Goal: Task Accomplishment & Management: Manage account settings

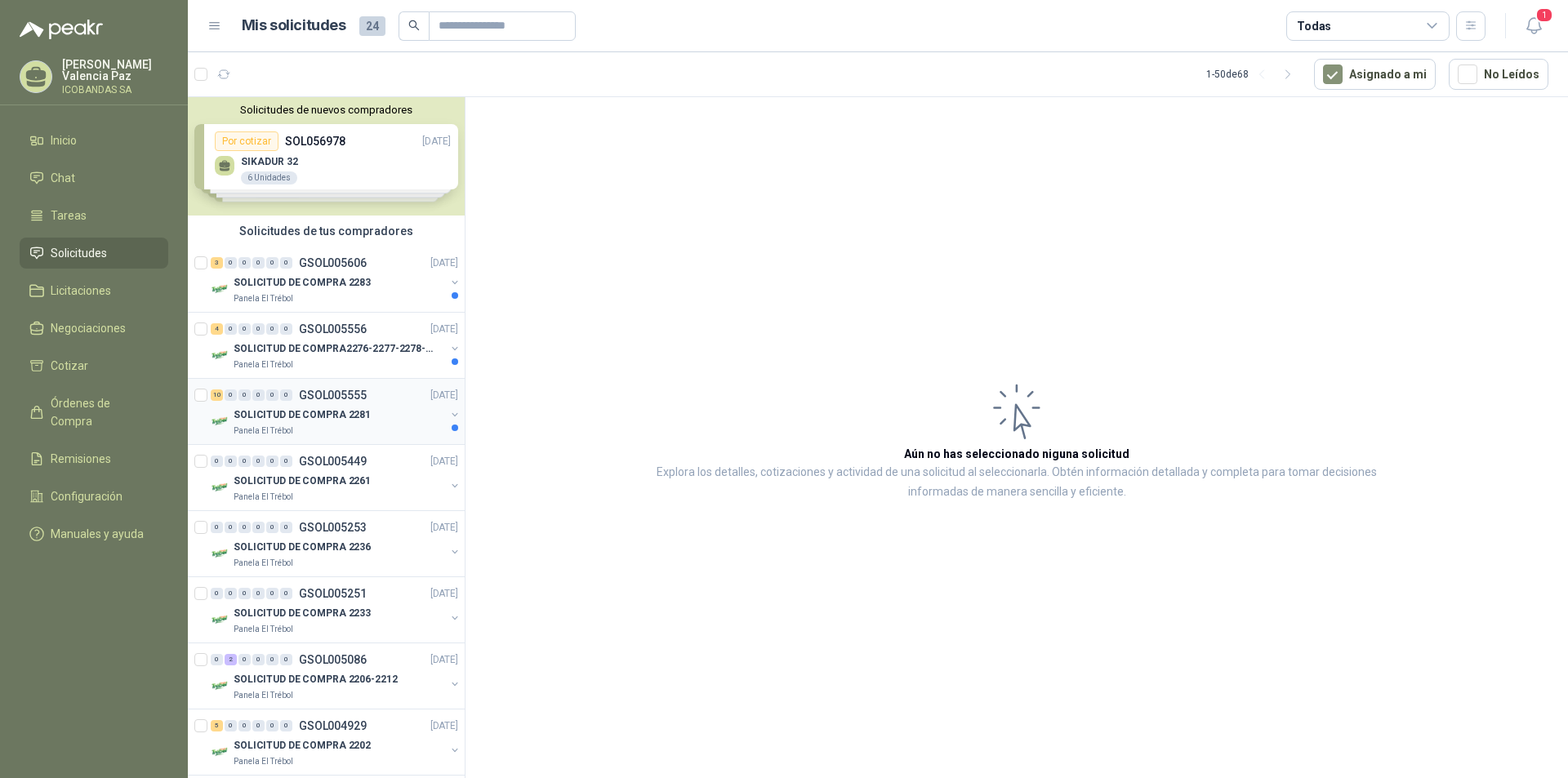
drag, startPoint x: 315, startPoint y: 415, endPoint x: 292, endPoint y: 415, distance: 23.0
click at [315, 415] on p "SOLICITUD DE COMPRA 2281" at bounding box center [303, 416] width 137 height 16
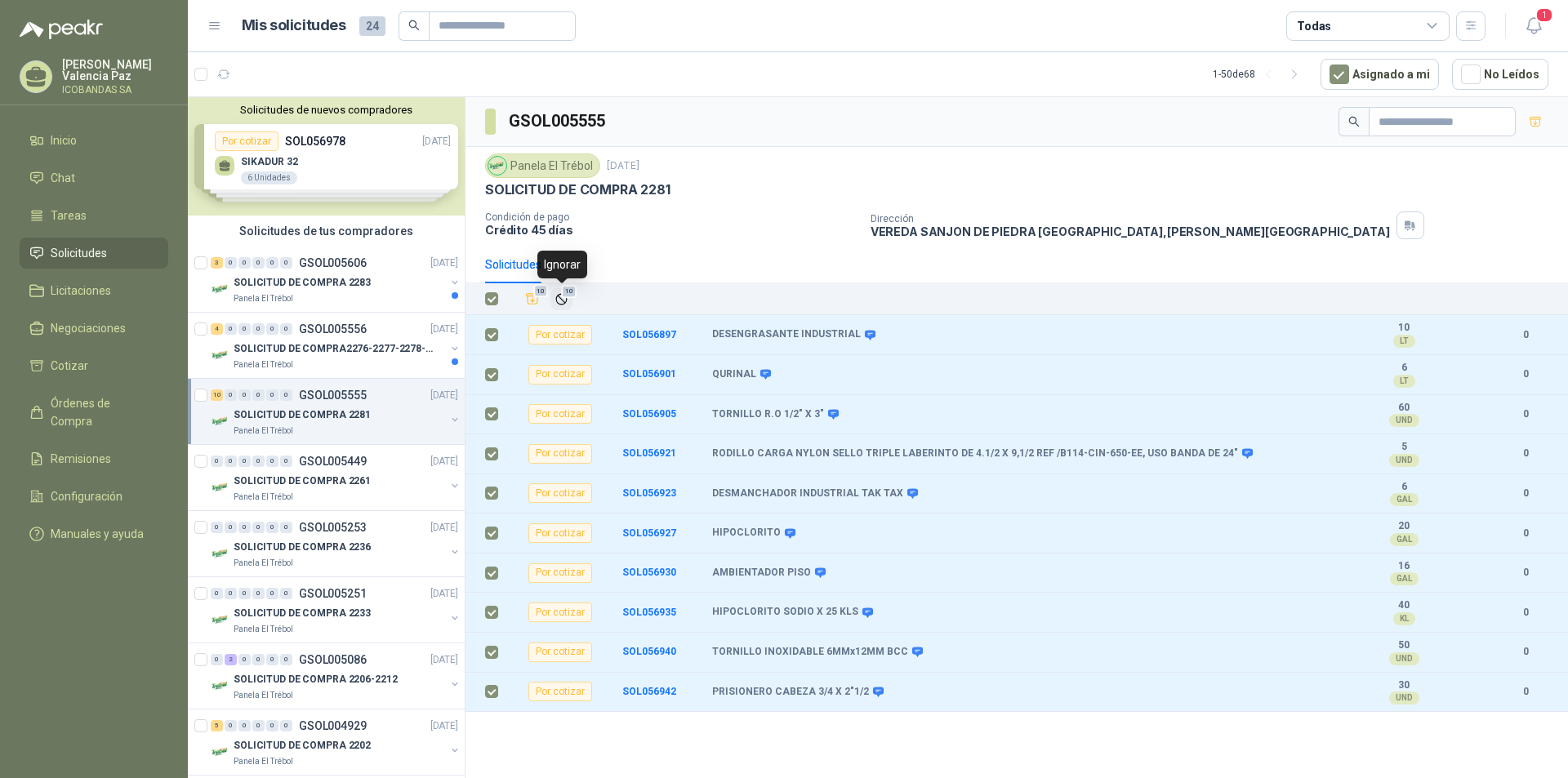
click at [564, 298] on span "10" at bounding box center [569, 291] width 16 height 13
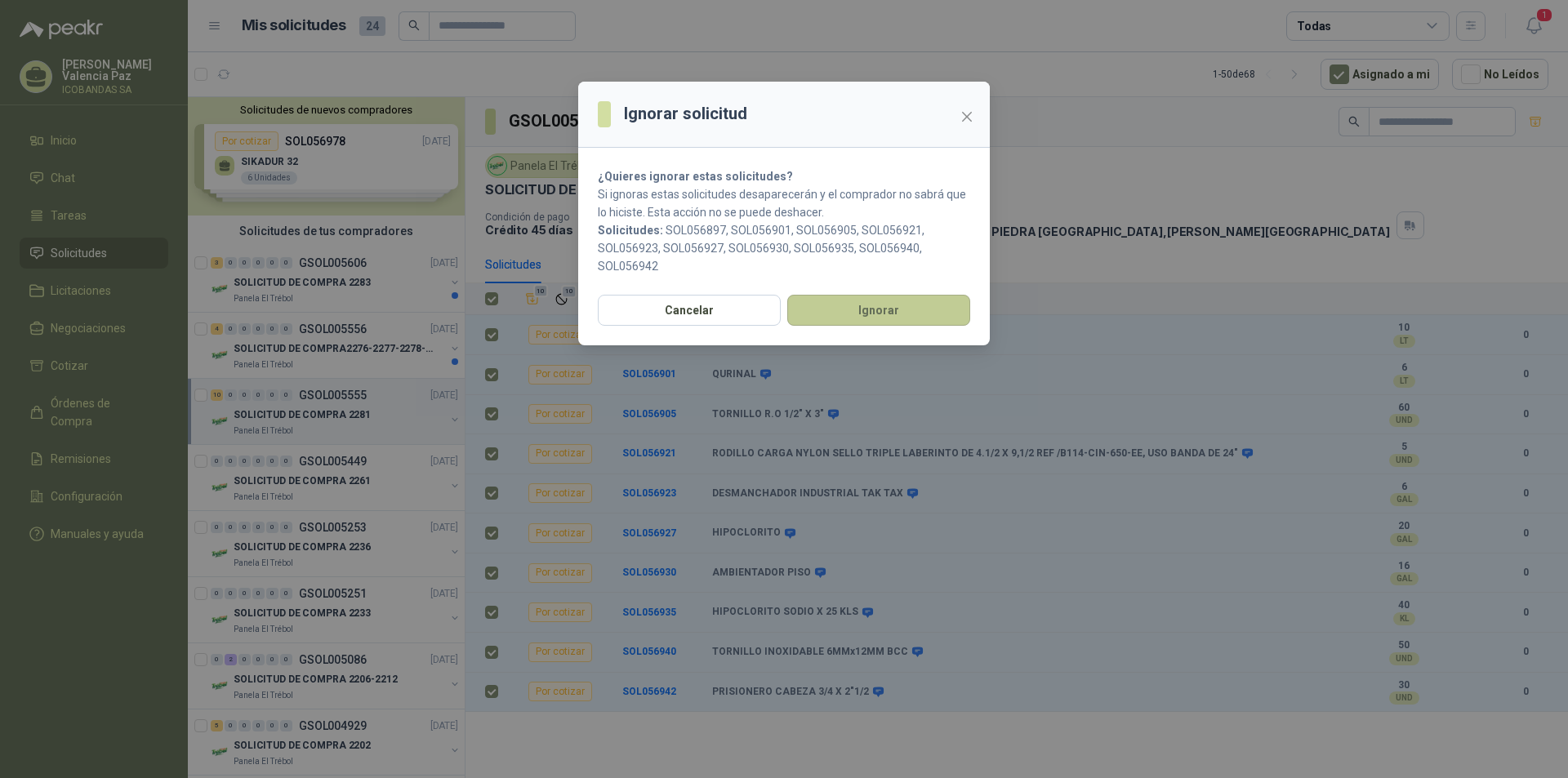
click at [868, 310] on button "Ignorar" at bounding box center [878, 310] width 183 height 31
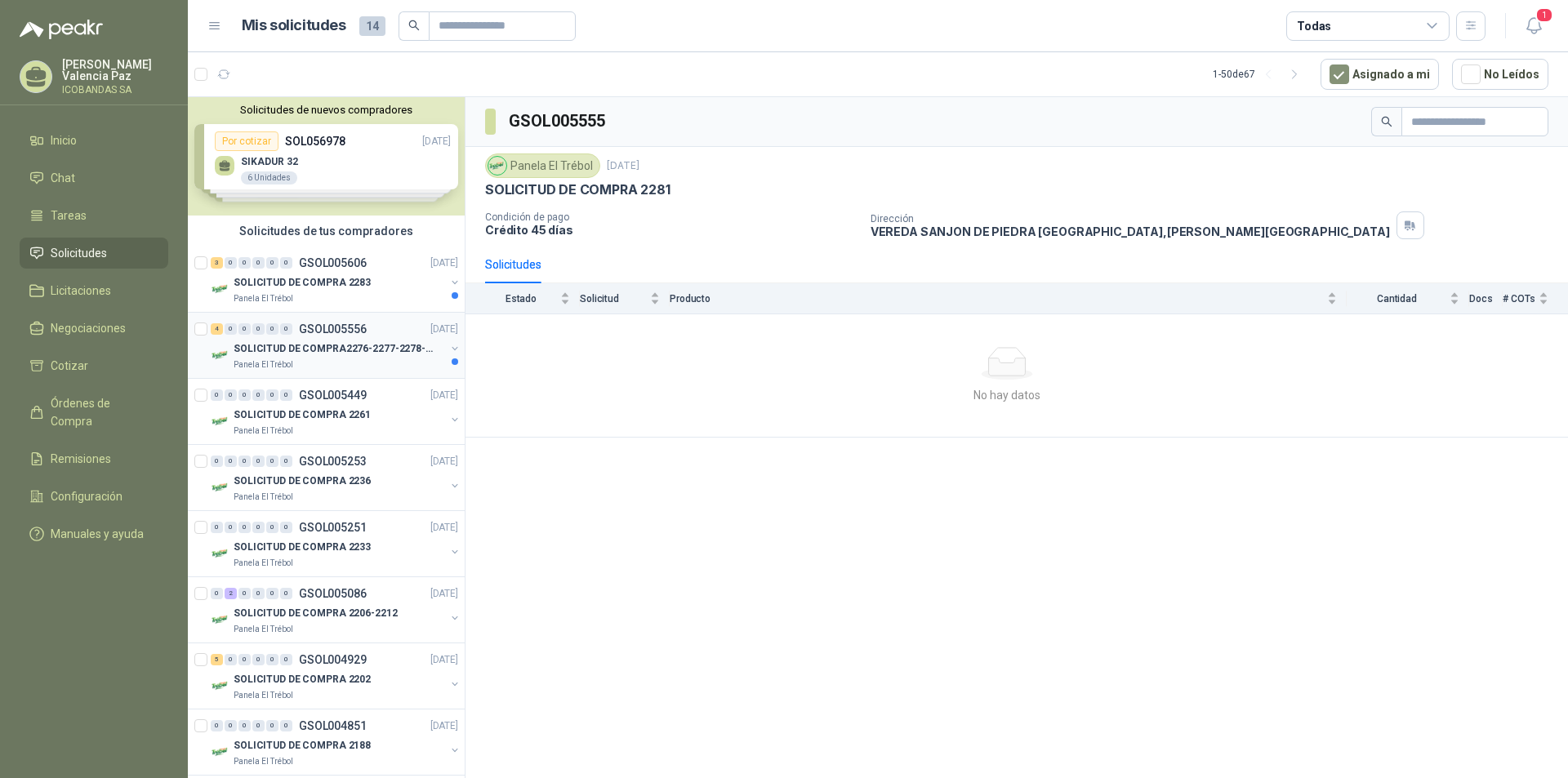
click at [284, 329] on div "0" at bounding box center [286, 329] width 12 height 11
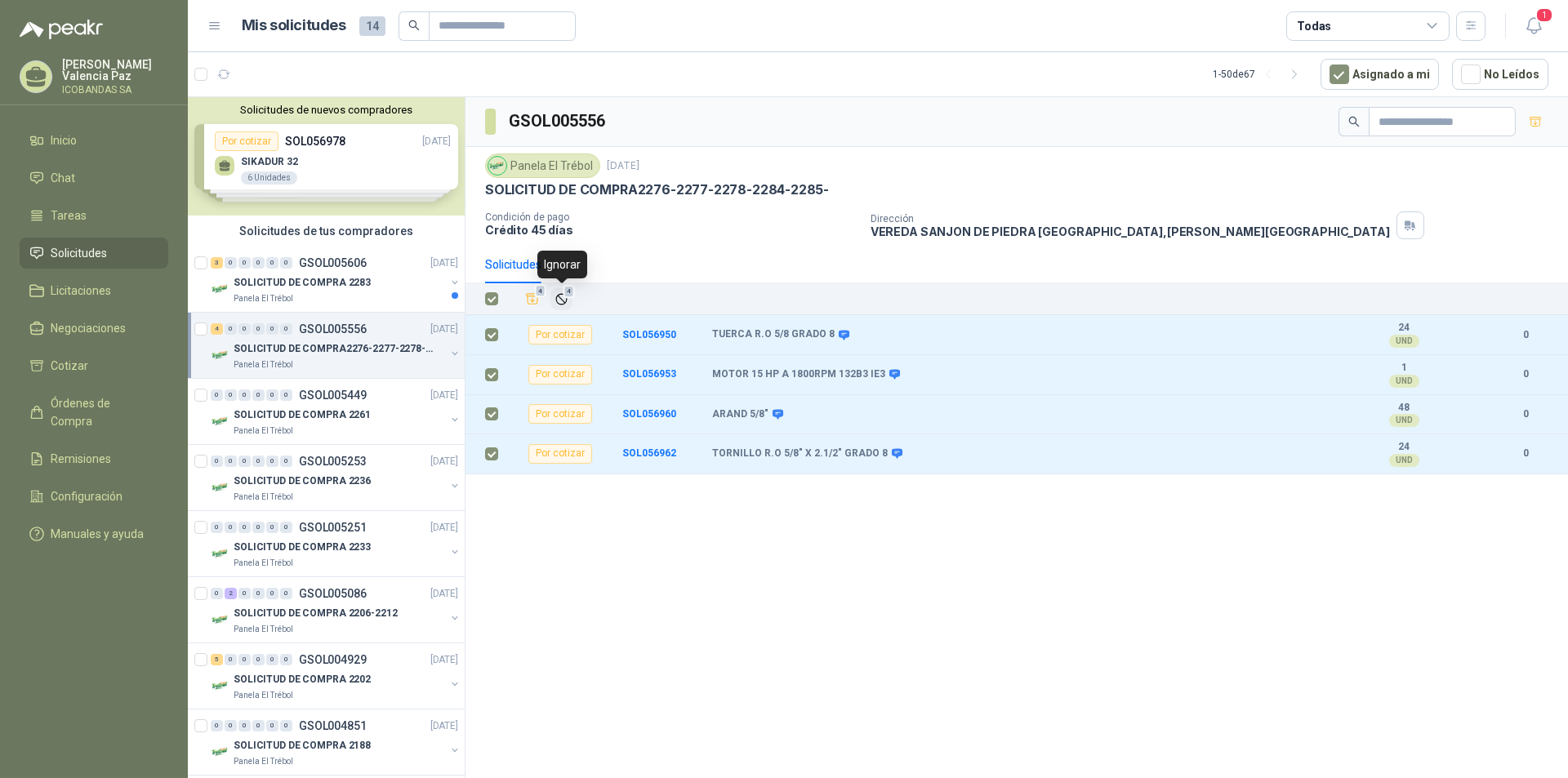
click at [557, 297] on icon "Ignorar" at bounding box center [562, 299] width 14 height 14
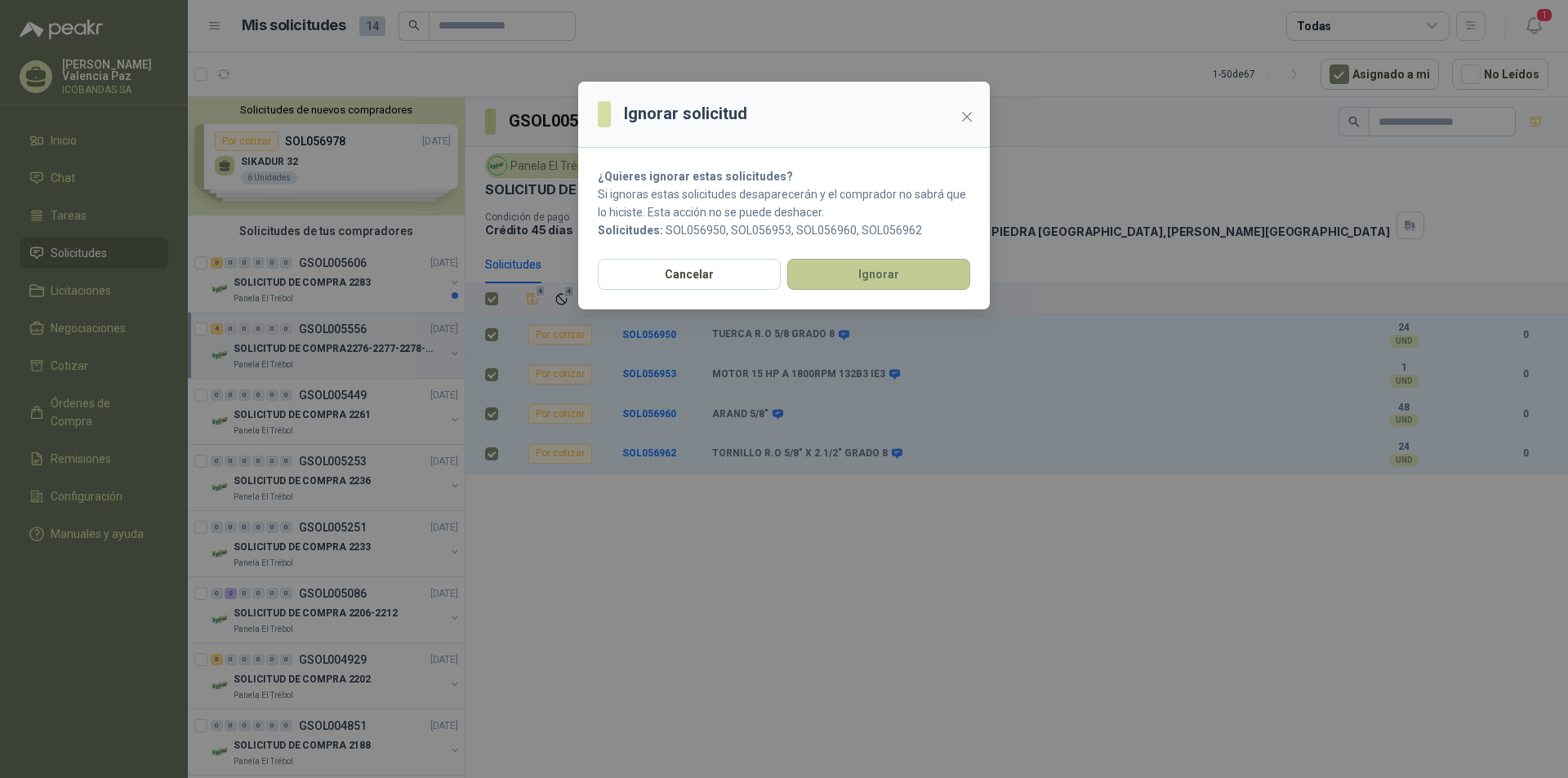
click at [868, 275] on button "Ignorar" at bounding box center [878, 275] width 183 height 31
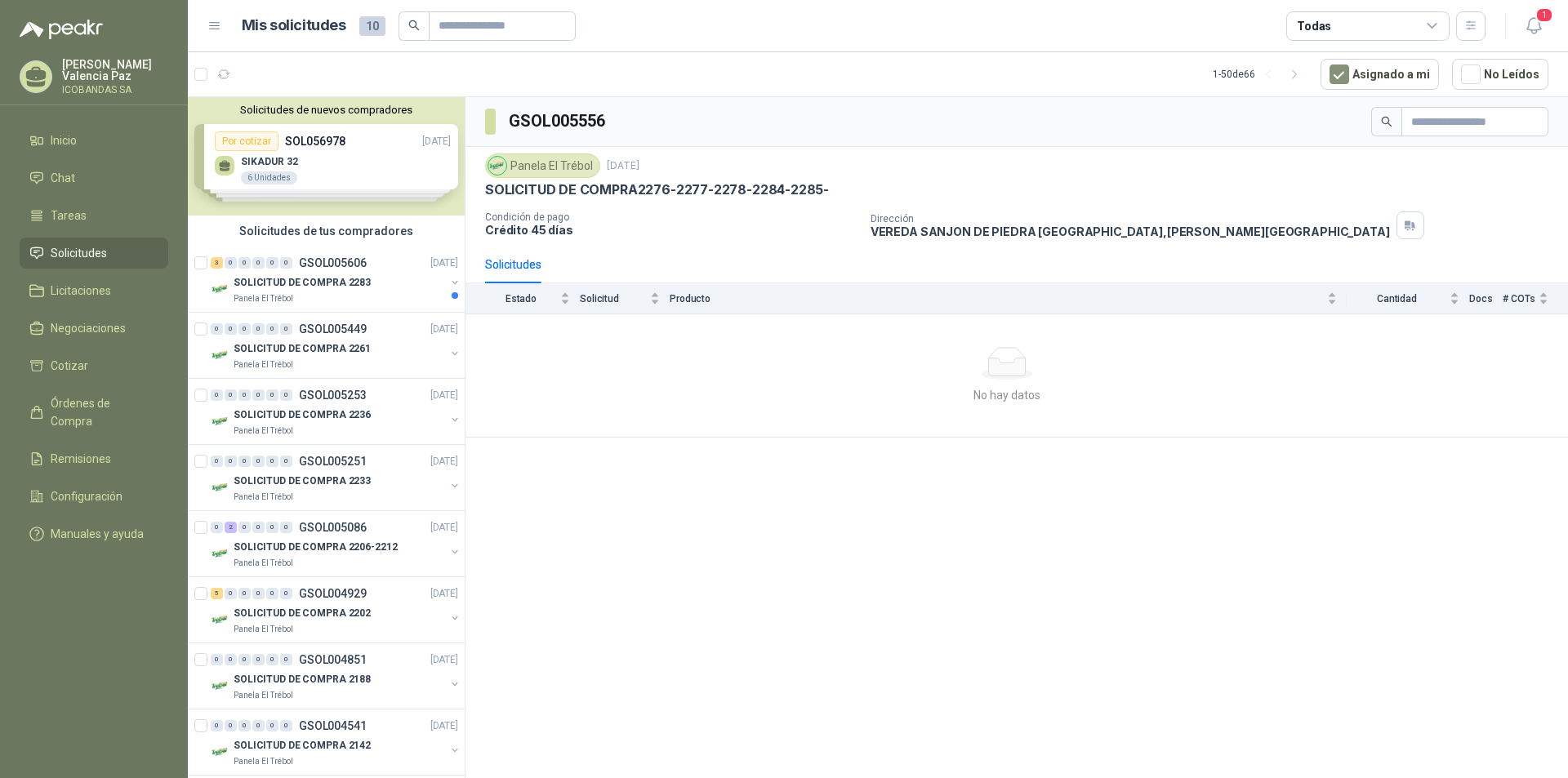
click at [280, 281] on p "SOLICITUD DE COMPRA 2283" at bounding box center [303, 283] width 137 height 16
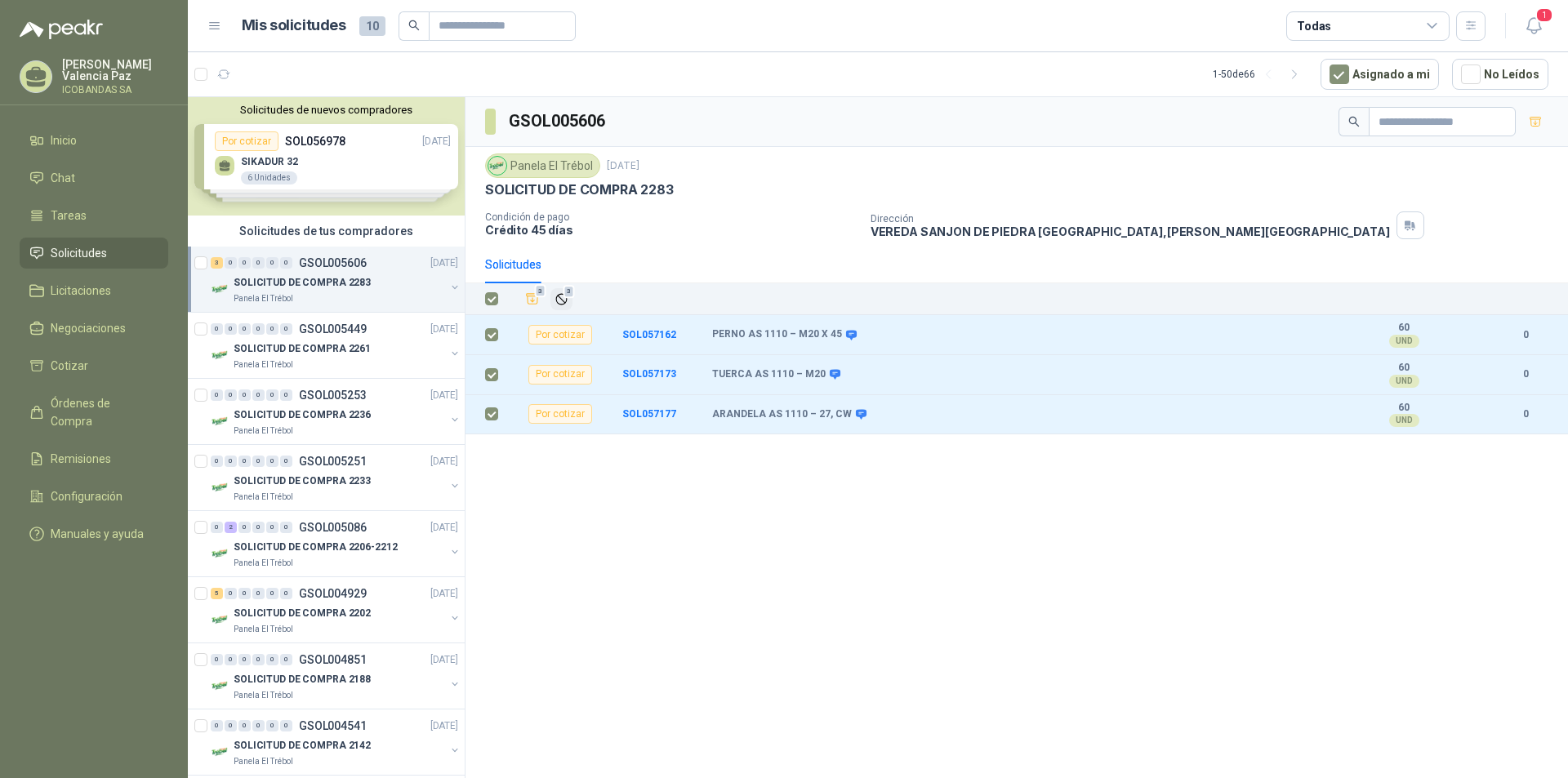
click at [561, 302] on icon "Ignorar" at bounding box center [562, 299] width 14 height 14
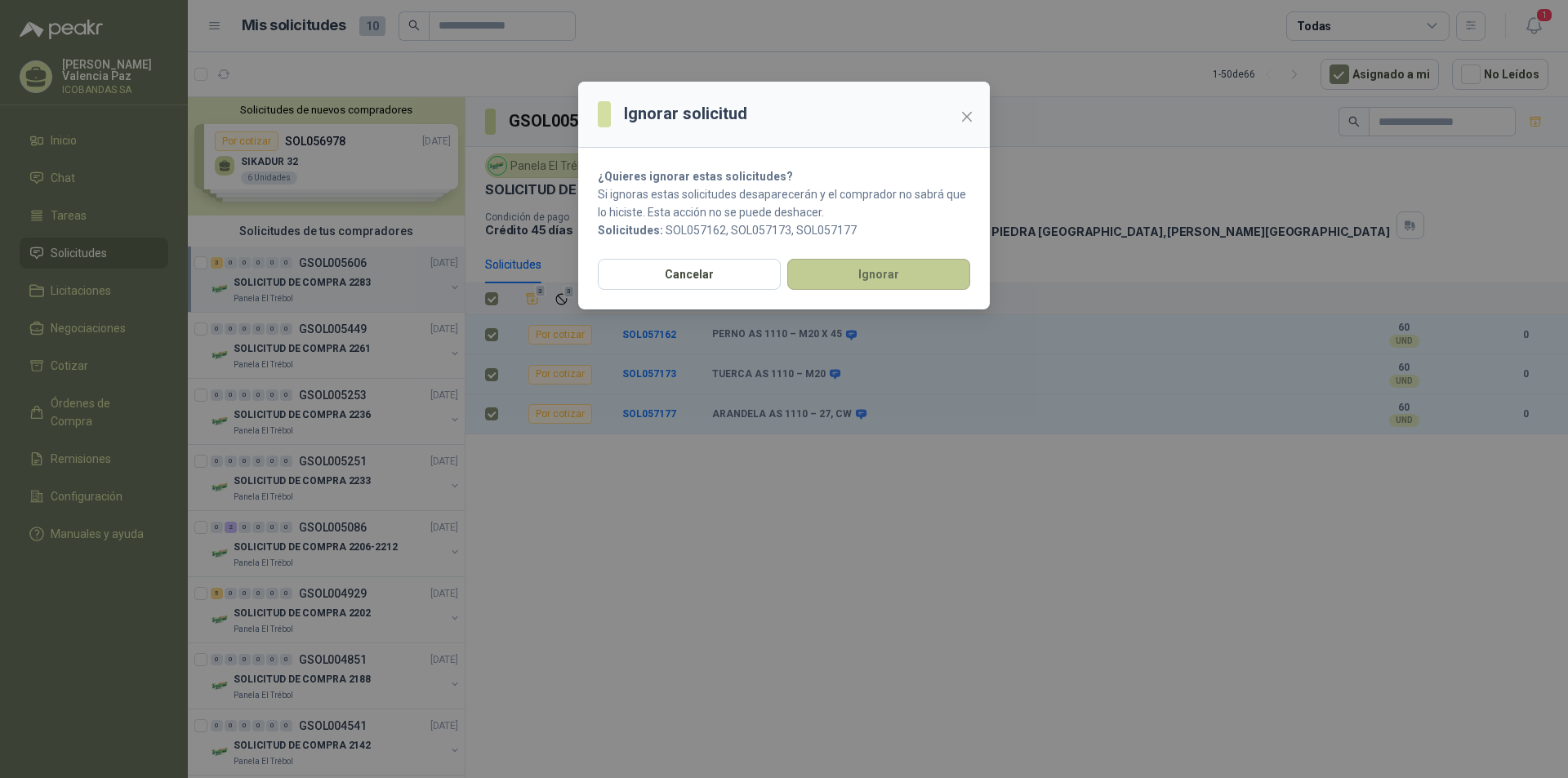
click at [849, 265] on button "Ignorar" at bounding box center [878, 275] width 183 height 31
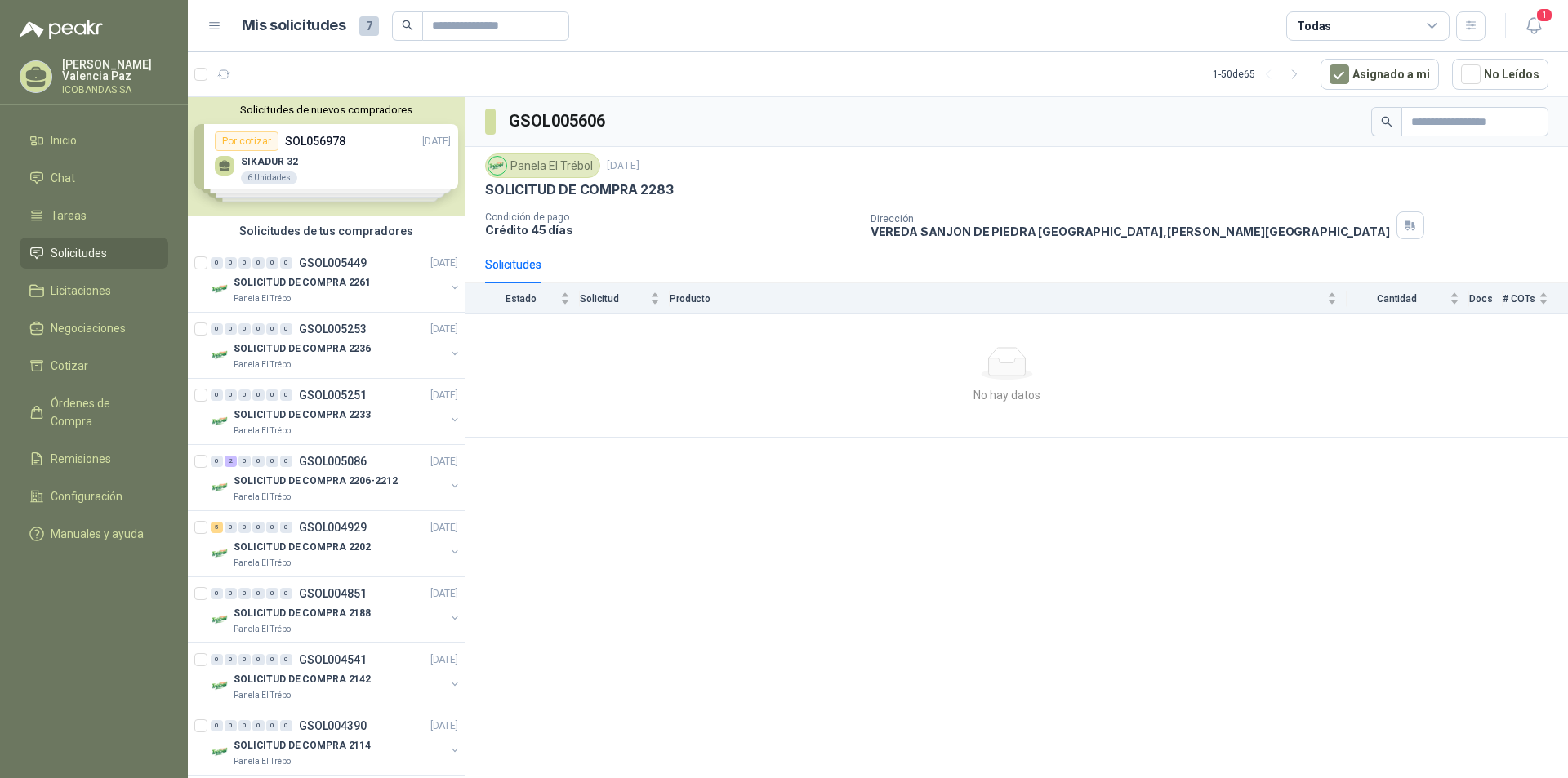
click at [91, 75] on p "[PERSON_NAME] [PERSON_NAME]" at bounding box center [115, 70] width 106 height 23
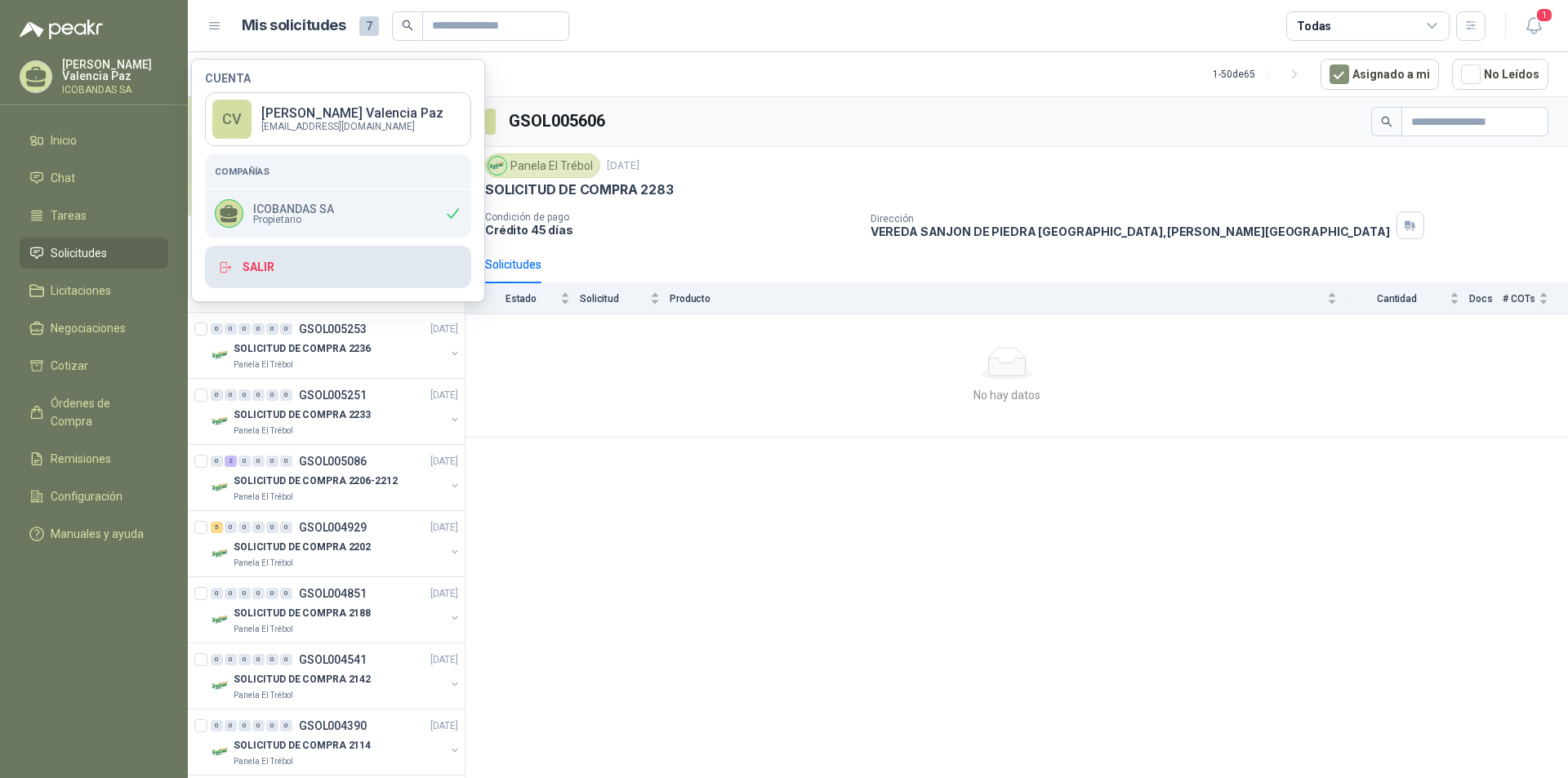
click at [254, 263] on button "Salir" at bounding box center [338, 267] width 266 height 43
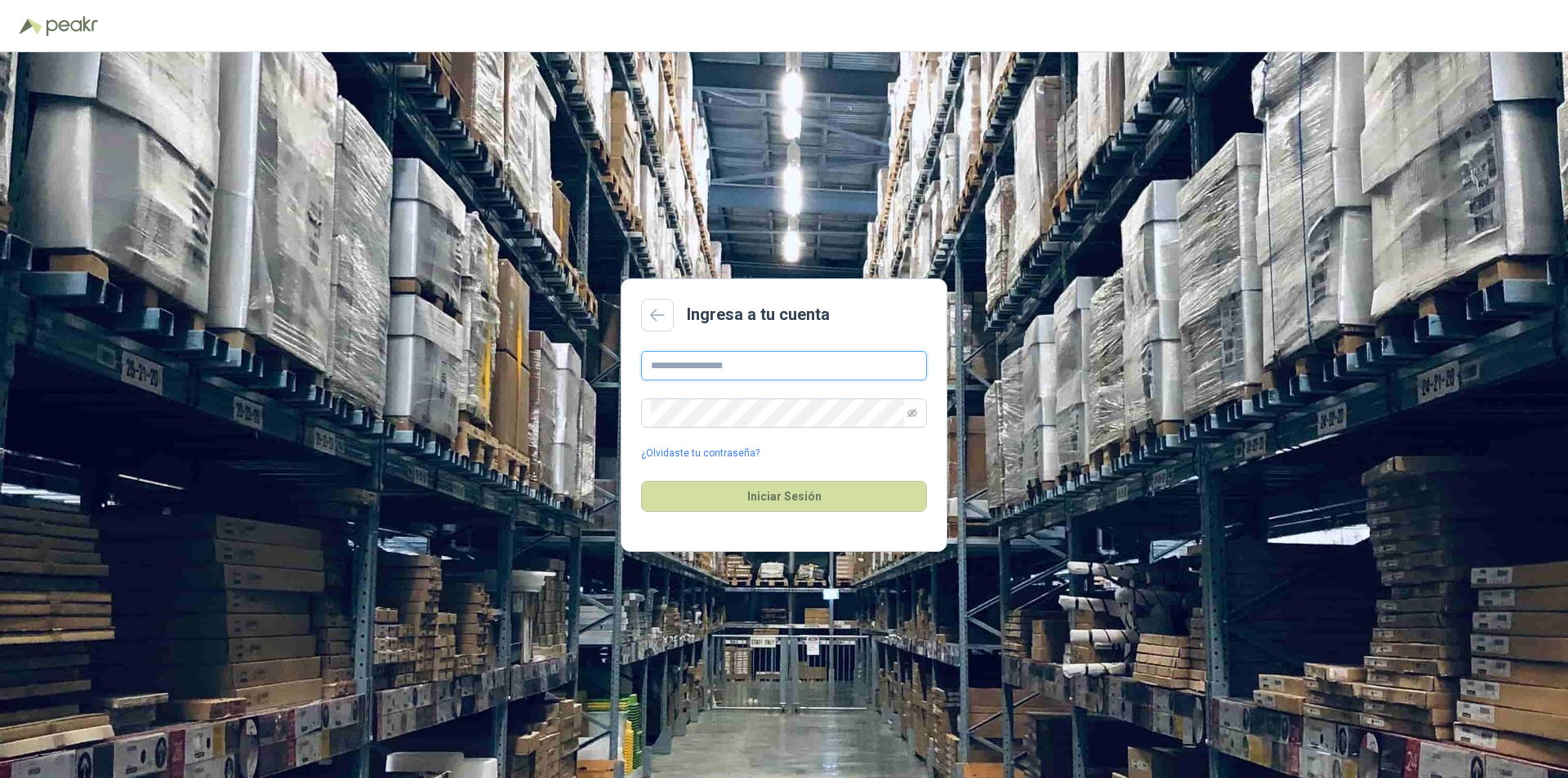
type input "**********"
